Goal: Transaction & Acquisition: Purchase product/service

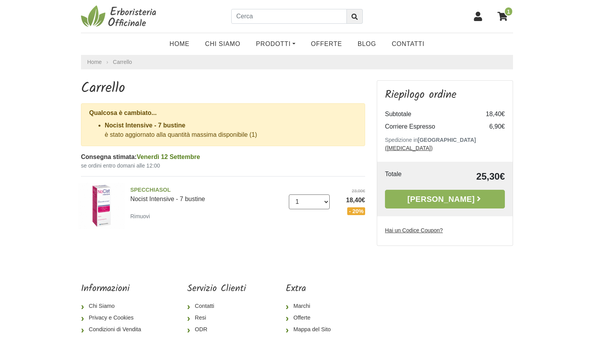
click at [326, 203] on select "0 ([GEOGRAPHIC_DATA]) 1" at bounding box center [309, 201] width 41 height 15
click at [289, 194] on select "0 ([GEOGRAPHIC_DATA]) 1" at bounding box center [309, 201] width 41 height 15
click at [299, 204] on select "0 ([GEOGRAPHIC_DATA]) 1" at bounding box center [309, 201] width 41 height 15
select select "0"
click at [289, 194] on select "0 ([GEOGRAPHIC_DATA]) 1" at bounding box center [309, 201] width 41 height 15
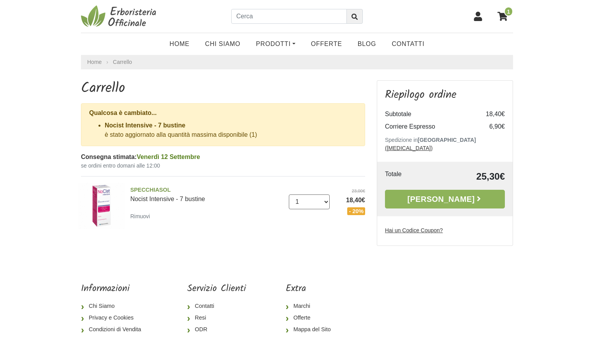
click at [328, 203] on select "0 ([GEOGRAPHIC_DATA]) 1" at bounding box center [309, 201] width 41 height 15
